Goal: Task Accomplishment & Management: Manage account settings

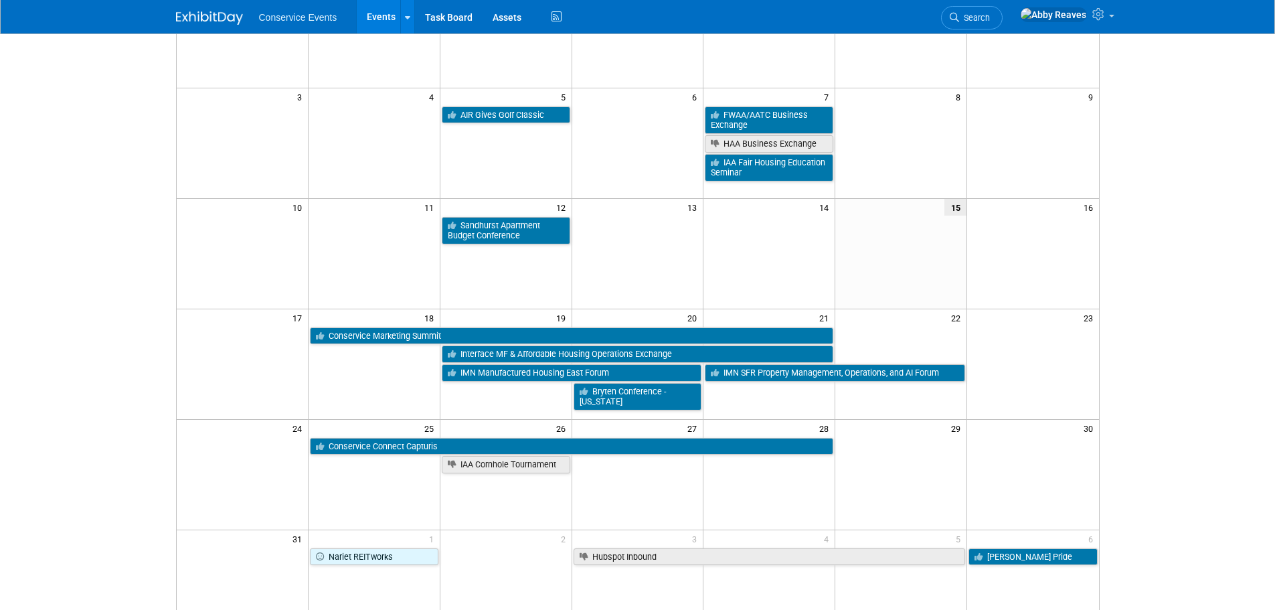
scroll to position [201, 0]
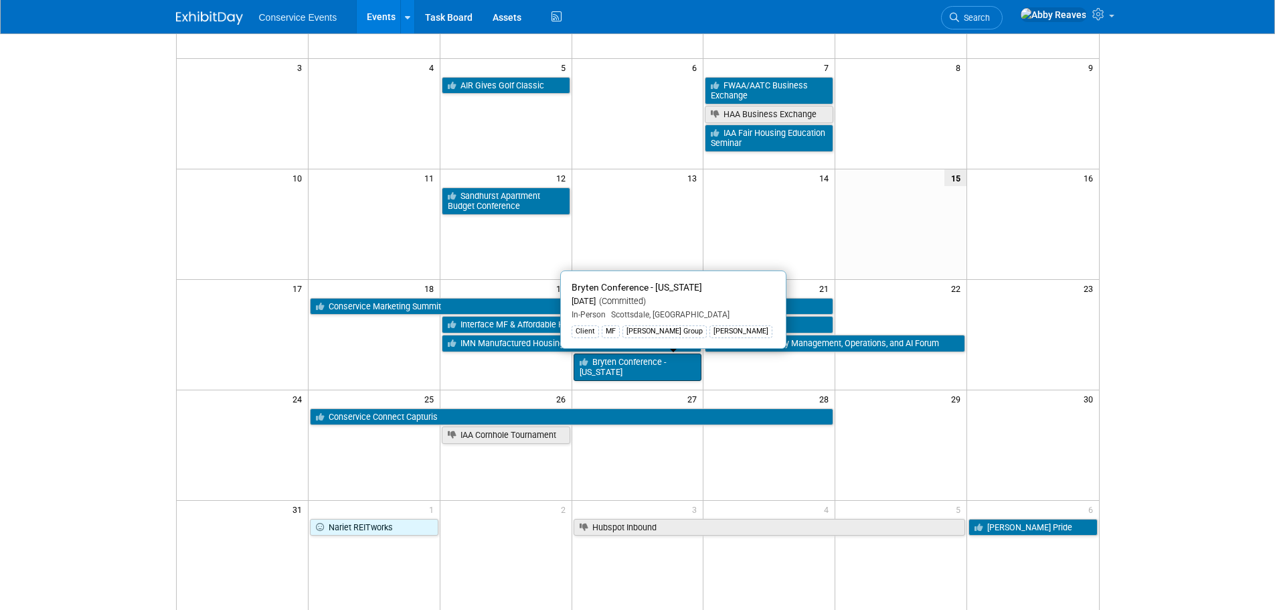
click at [662, 374] on link "Bryten Conference - [US_STATE]" at bounding box center [638, 366] width 129 height 27
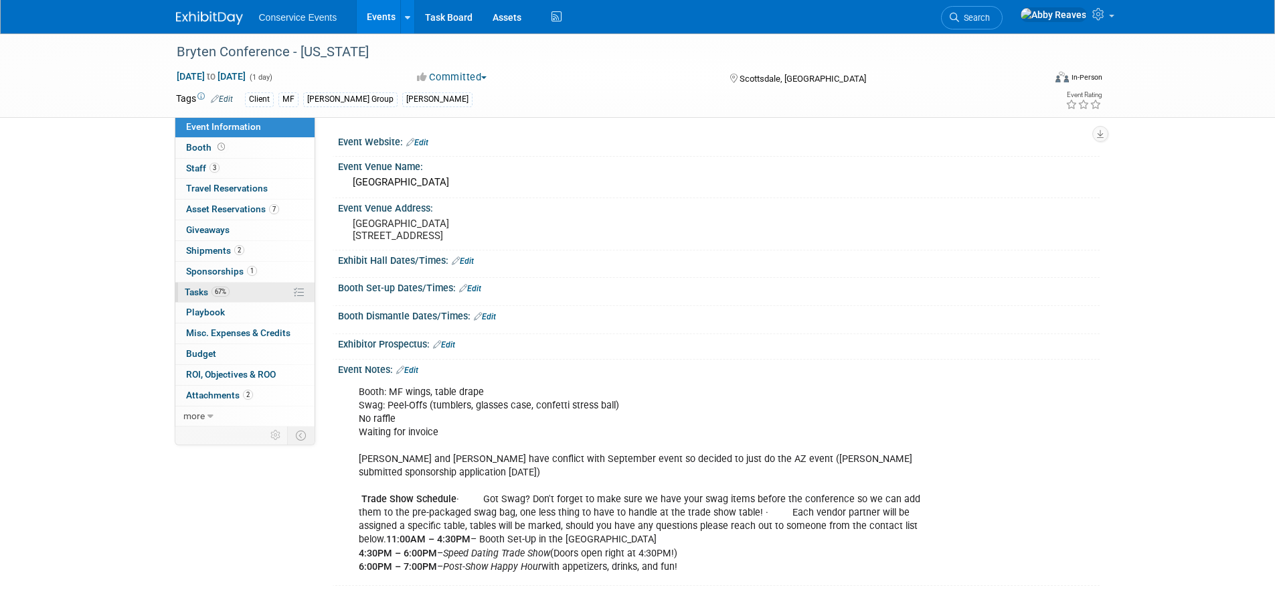
drag, startPoint x: 240, startPoint y: 290, endPoint x: 278, endPoint y: 285, distance: 38.5
click at [240, 290] on link "67% Tasks 67%" at bounding box center [244, 292] width 139 height 20
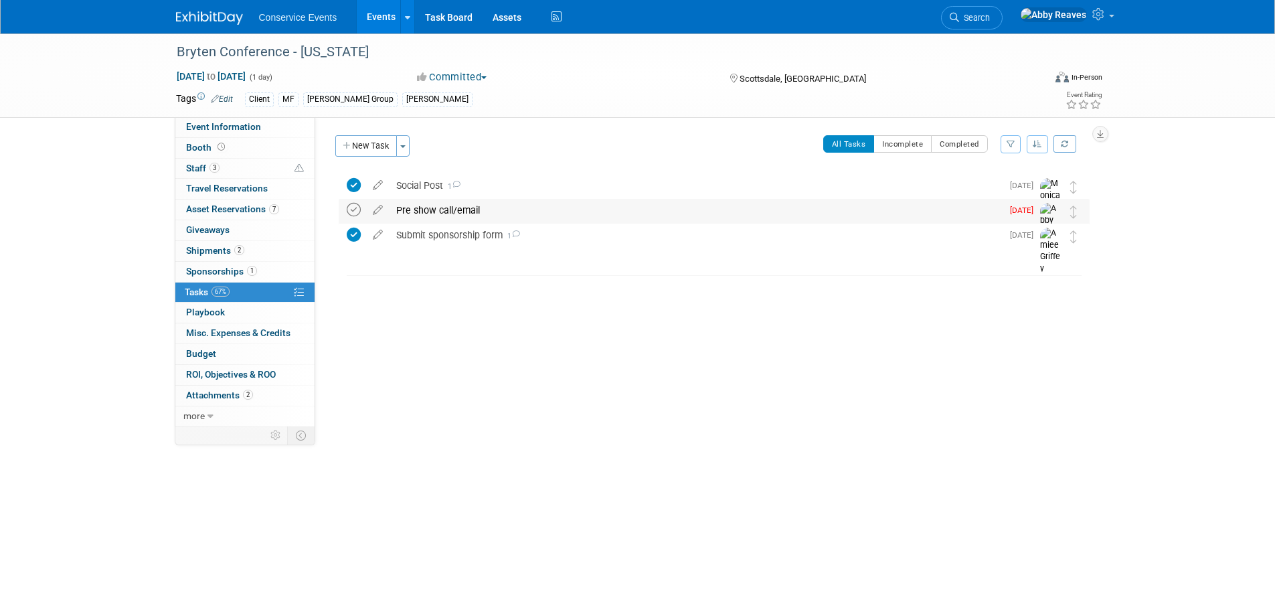
click at [352, 209] on icon at bounding box center [354, 210] width 14 height 14
click at [373, 15] on link "Events" at bounding box center [381, 16] width 49 height 33
